Goal: Navigation & Orientation: Find specific page/section

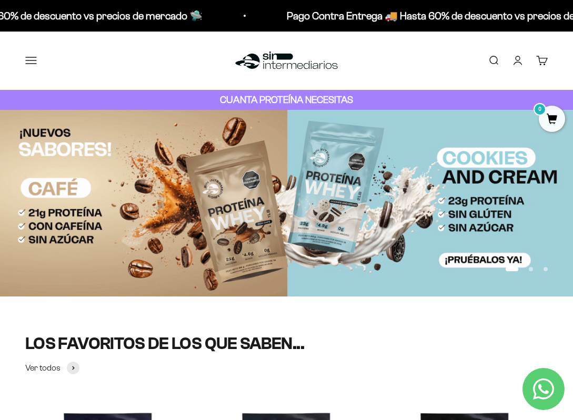
click at [29, 61] on button "Menú" at bounding box center [31, 61] width 12 height 12
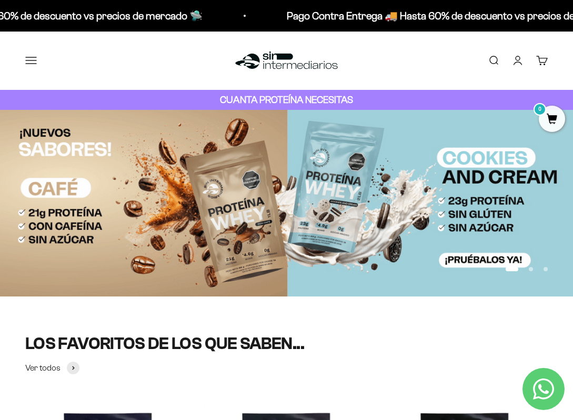
click at [0, 0] on div at bounding box center [0, 0] width 0 height 0
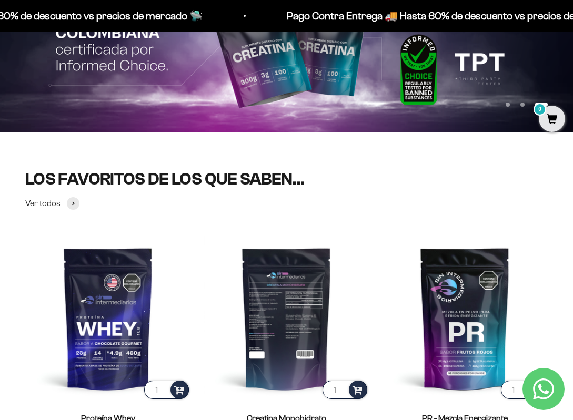
scroll to position [165, 0]
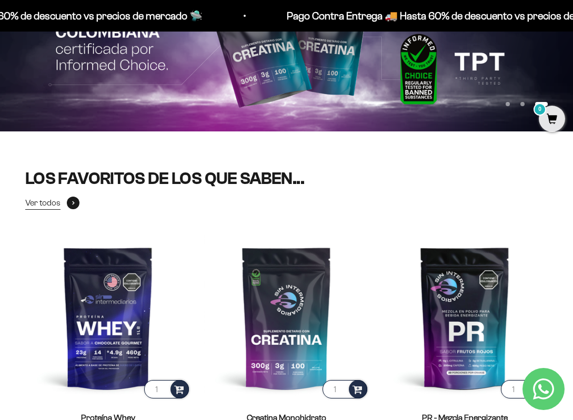
click at [74, 204] on icon at bounding box center [73, 203] width 3 height 4
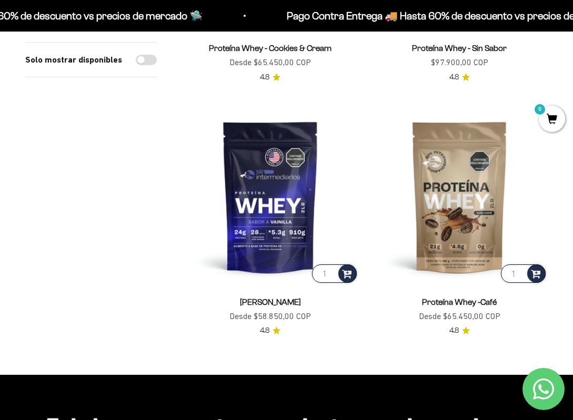
scroll to position [3532, 0]
